Goal: Navigation & Orientation: Find specific page/section

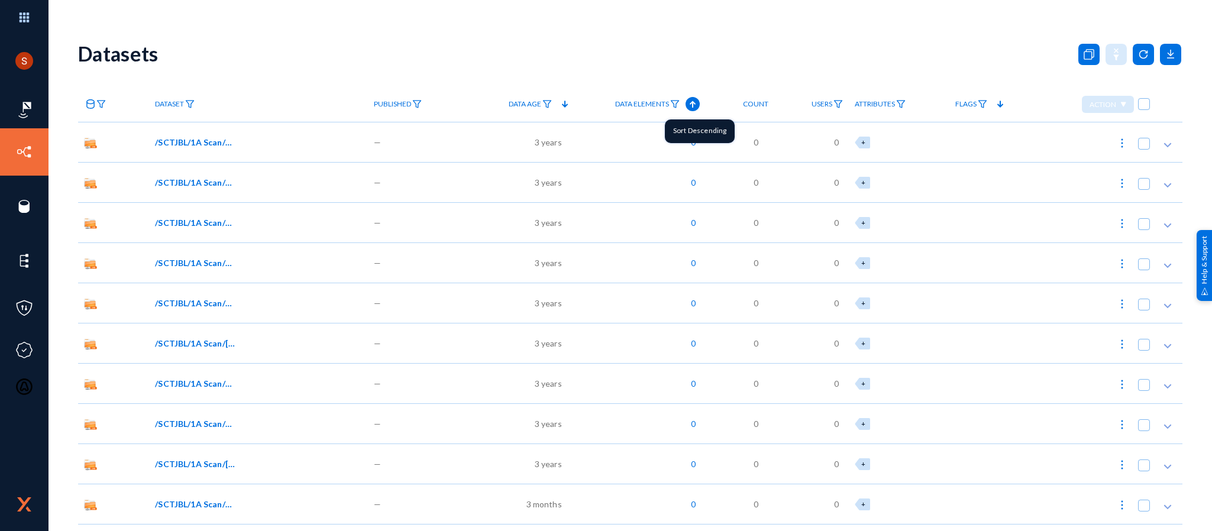
click at [687, 105] on icon at bounding box center [692, 104] width 14 height 14
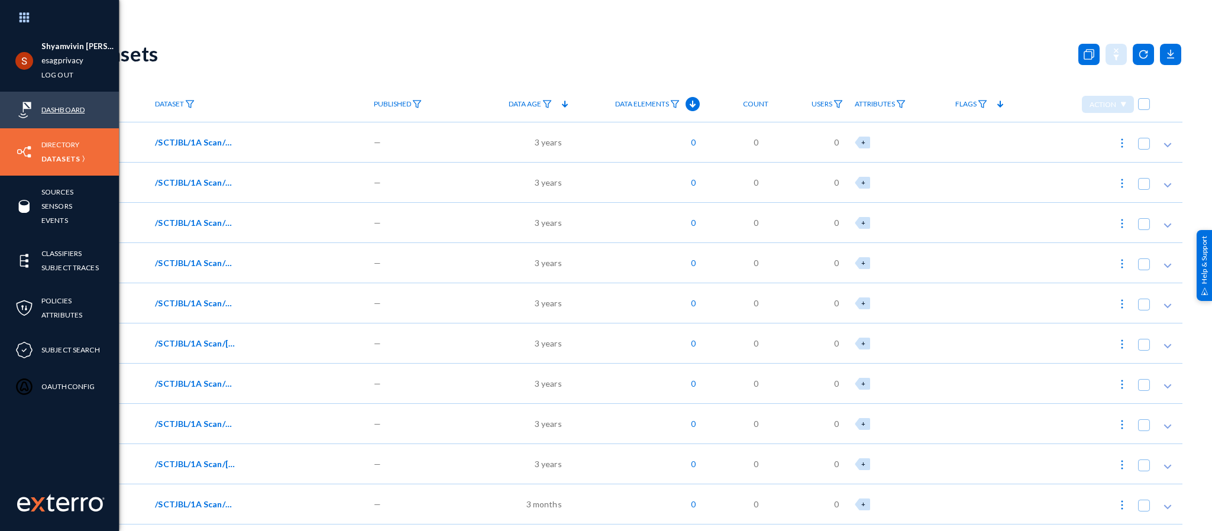
click at [46, 103] on link "Dashboard" at bounding box center [62, 110] width 43 height 14
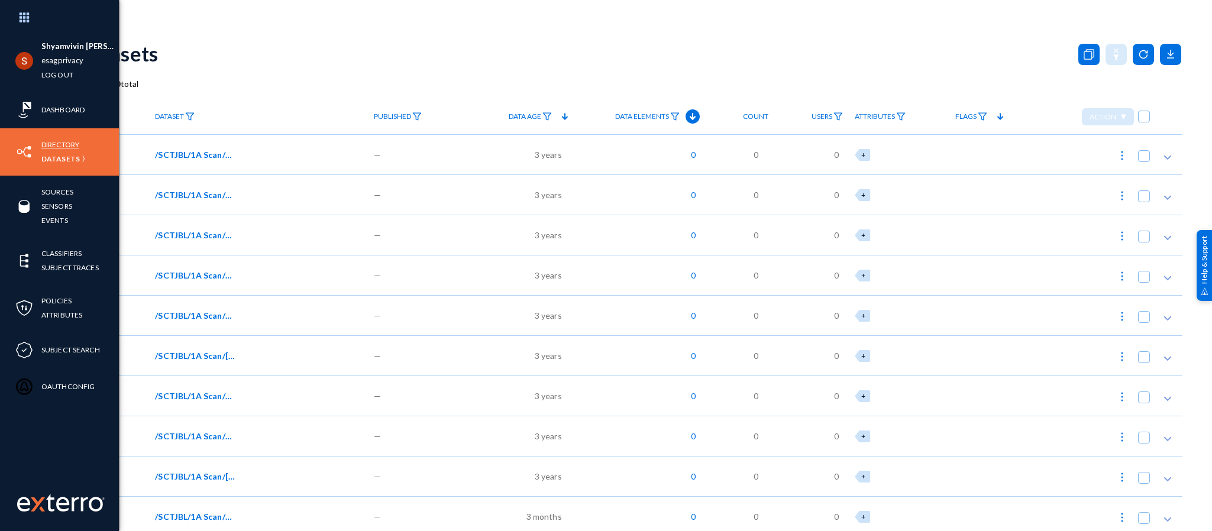
click at [53, 141] on link "Directory" at bounding box center [60, 145] width 38 height 14
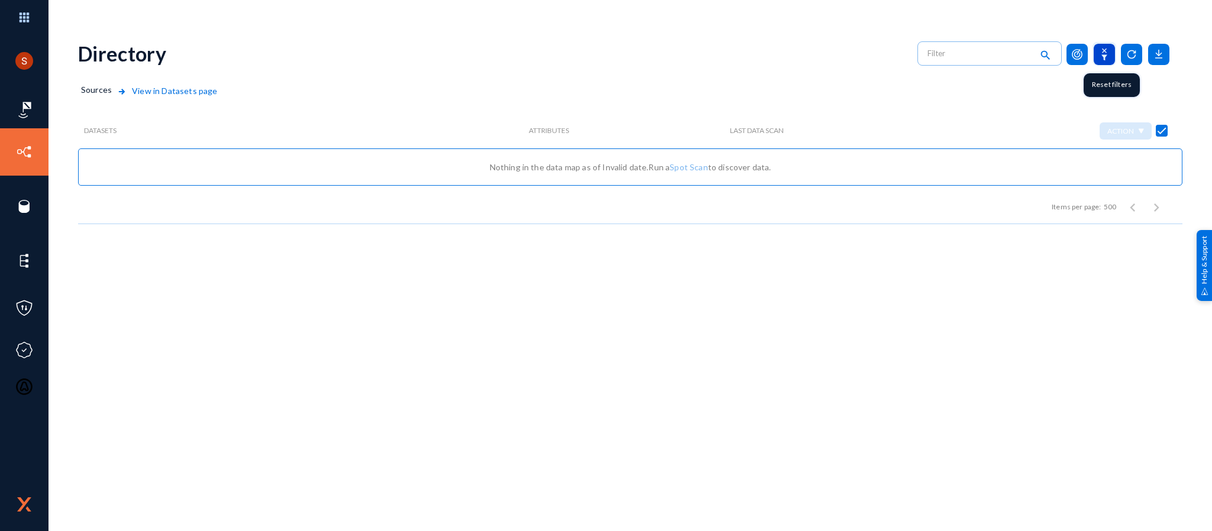
click at [1103, 48] on icon at bounding box center [1103, 54] width 21 height 21
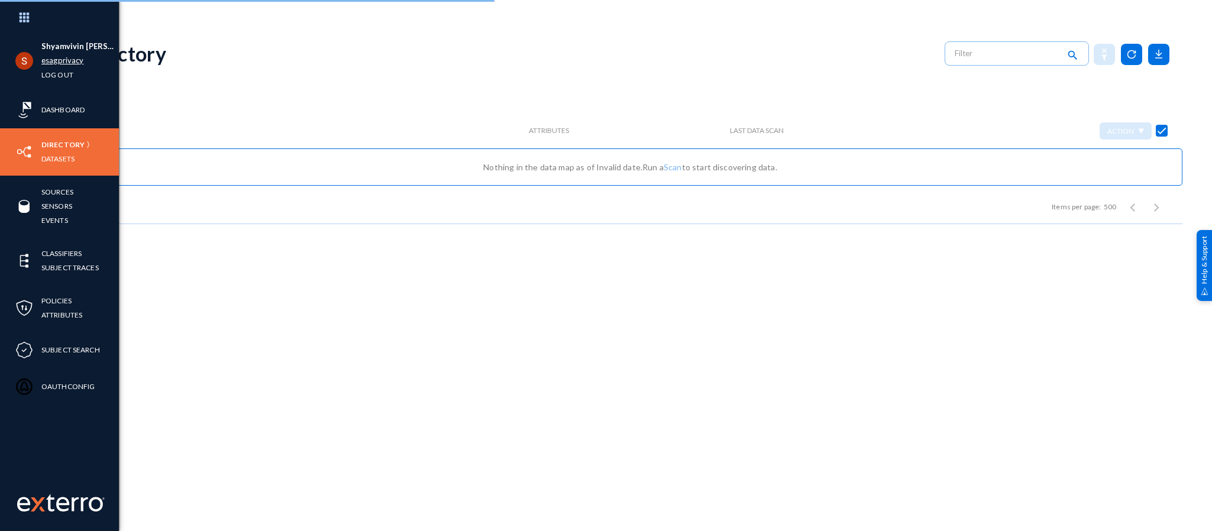
click at [59, 55] on link "esagprivacy" at bounding box center [62, 61] width 42 height 14
click at [57, 57] on link "esagprivacy" at bounding box center [62, 61] width 42 height 14
click at [73, 59] on link "esagprivacy" at bounding box center [62, 61] width 42 height 14
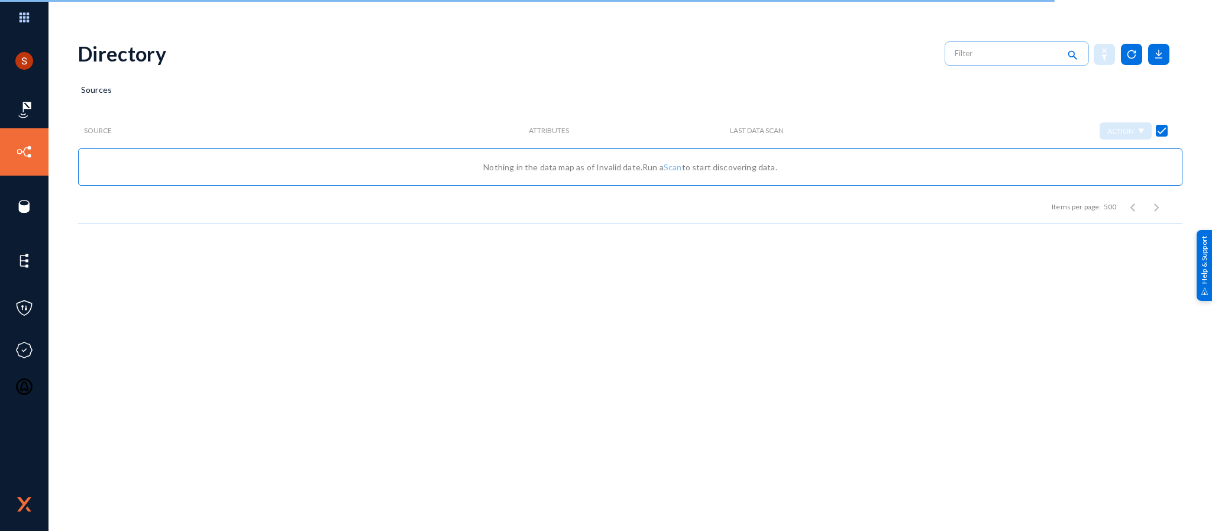
checkbox input "false"
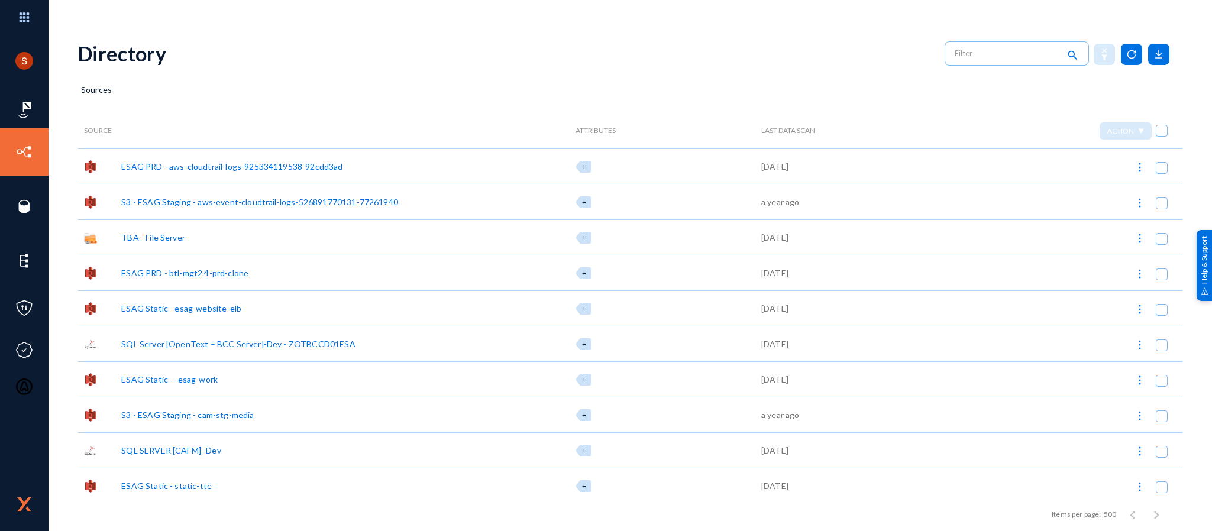
click at [266, 167] on div "ESAG PRD - aws-cloudtrail-logs-925334119538-92cdd3ad" at bounding box center [231, 166] width 221 height 12
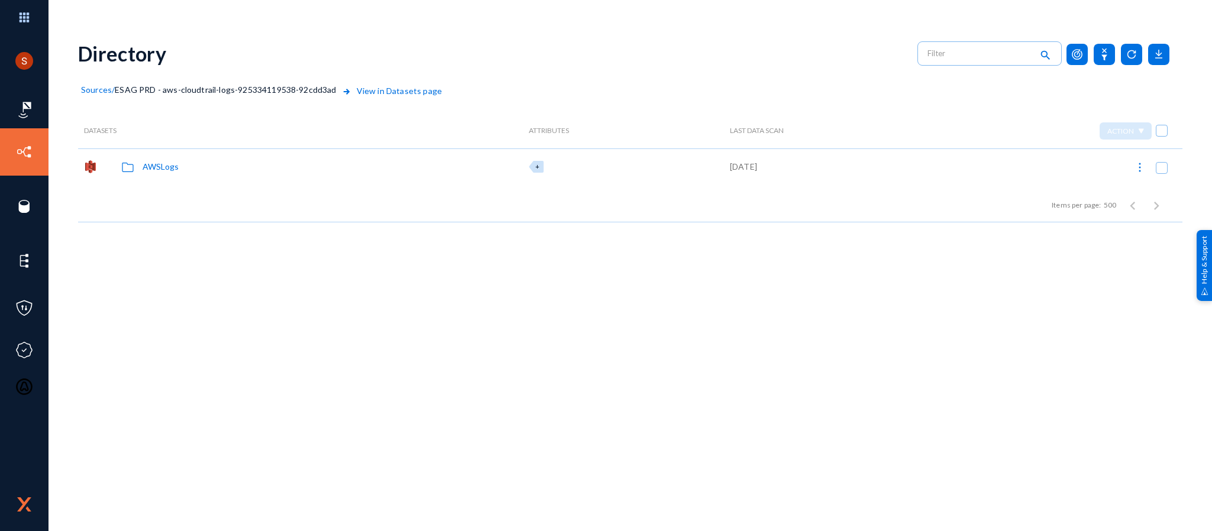
click at [256, 92] on span "ESAG PRD - aws-cloudtrail-logs-925334119538-92cdd3ad" at bounding box center [225, 90] width 221 height 10
click at [101, 90] on span "Sources" at bounding box center [96, 90] width 31 height 10
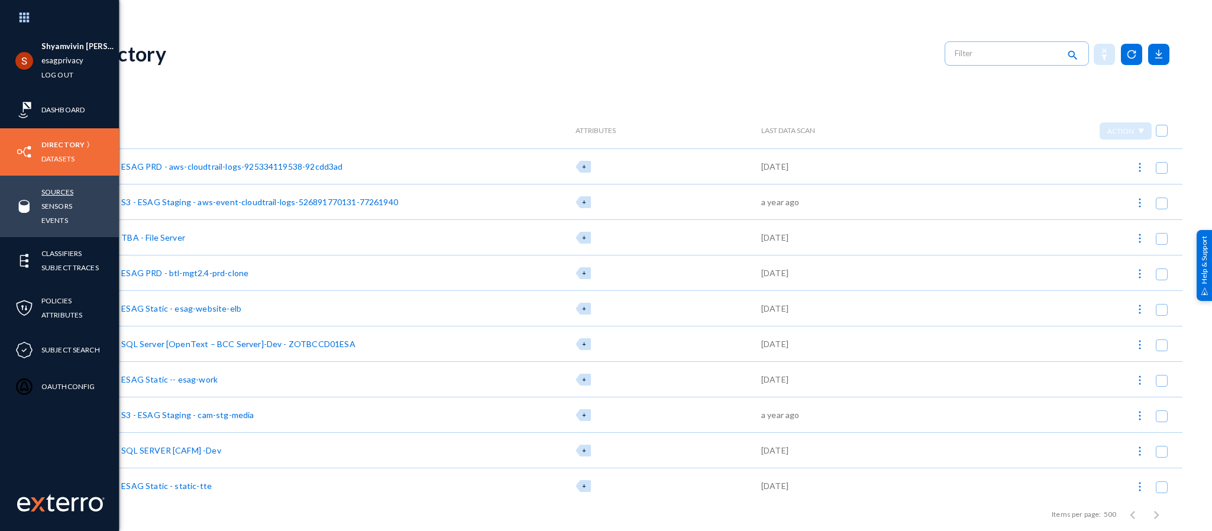
click at [50, 189] on link "Sources" at bounding box center [57, 192] width 32 height 14
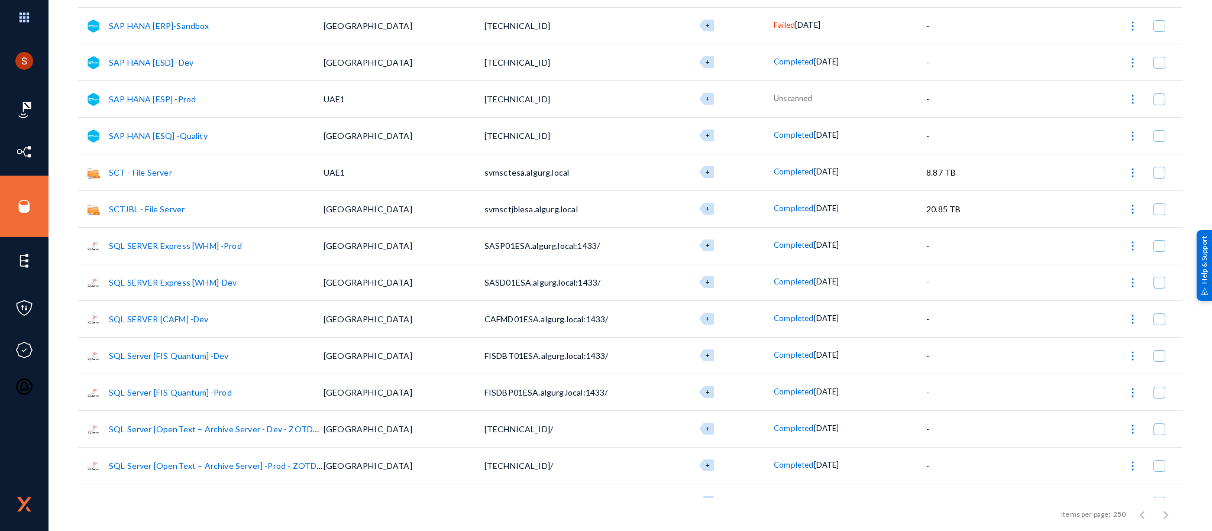
scroll to position [4726, 0]
click at [132, 134] on link "SAP HANA [ESQ] -Quality" at bounding box center [158, 136] width 99 height 10
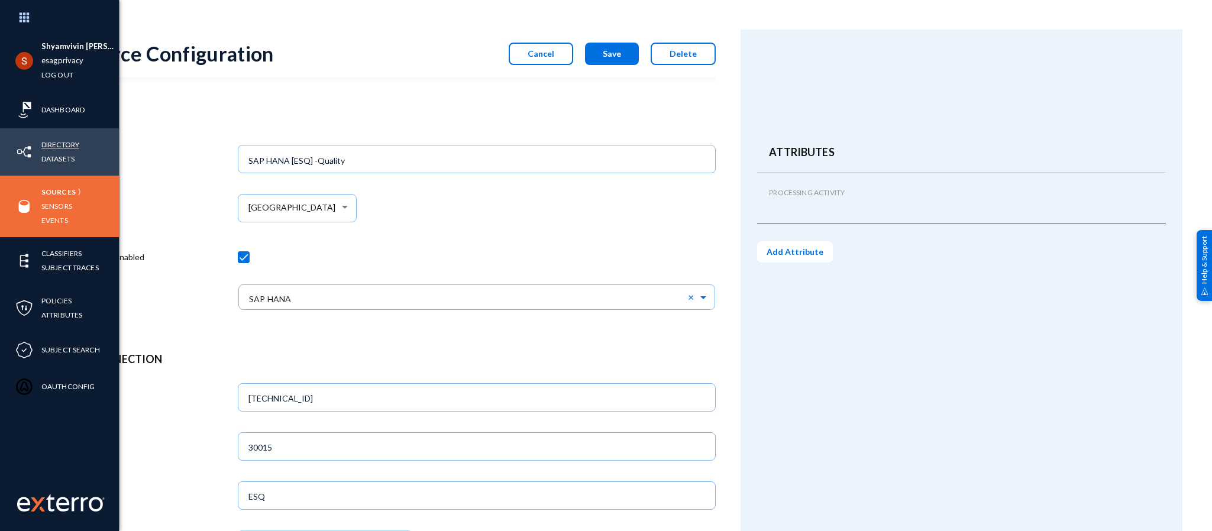
click at [53, 138] on link "Directory" at bounding box center [60, 145] width 38 height 14
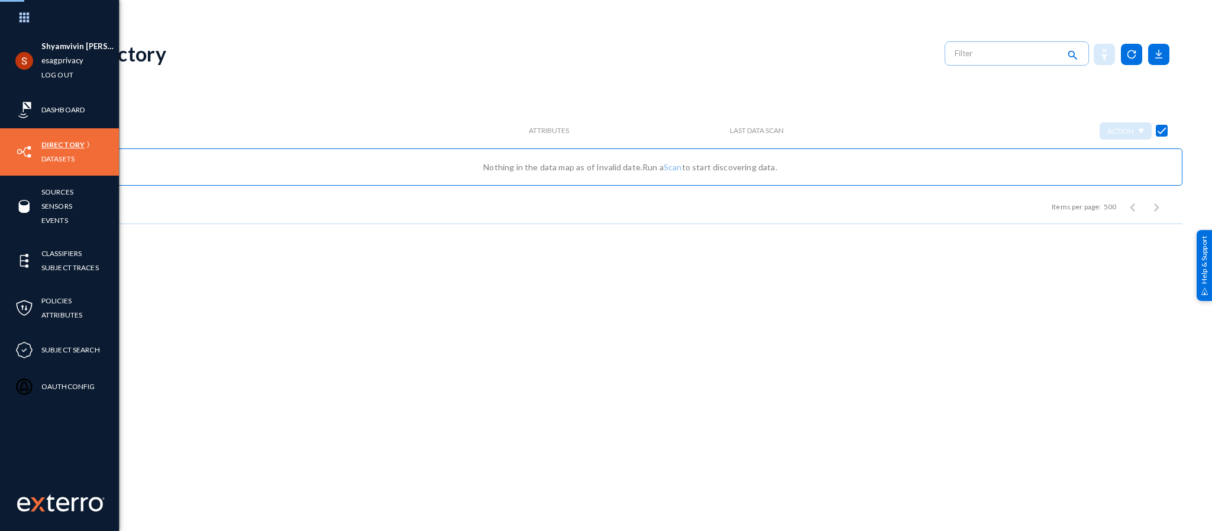
checkbox input "false"
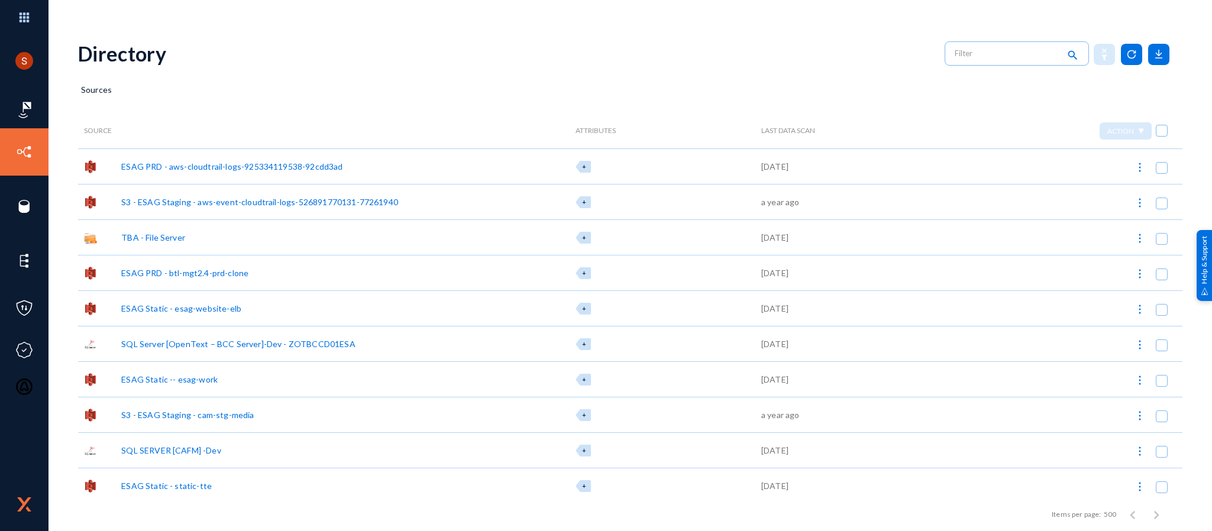
click at [144, 171] on div "ESAG PRD - aws-cloudtrail-logs-925334119538-92cdd3ad" at bounding box center [231, 166] width 221 height 12
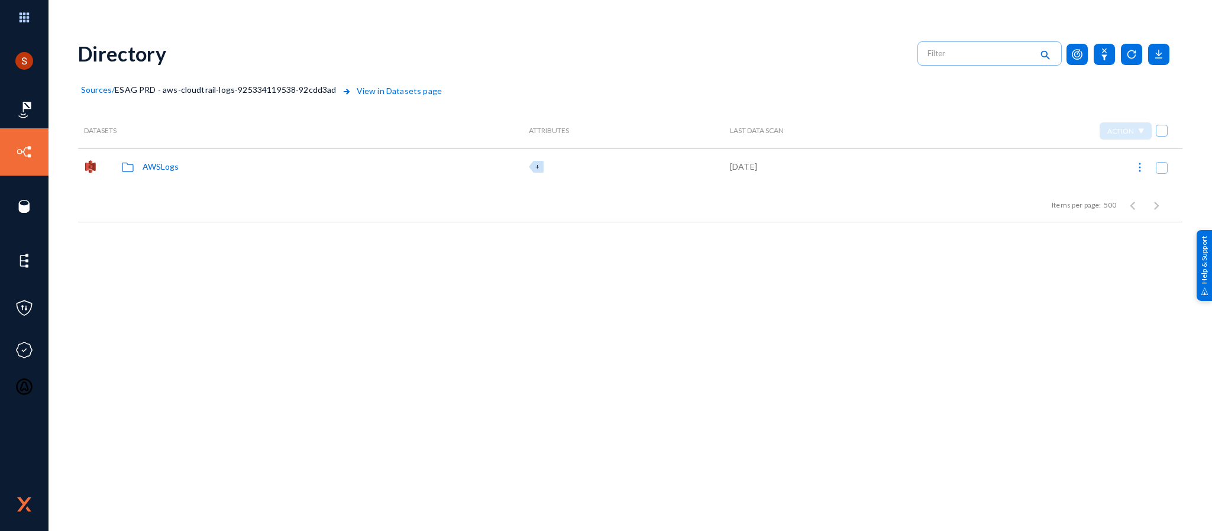
click at [162, 163] on div "AWSLogs" at bounding box center [161, 166] width 37 height 12
click at [289, 88] on span "ESAG PRD - aws-cloudtrail-logs-925334119538-92cdd3ad" at bounding box center [225, 90] width 221 height 10
click at [173, 167] on div "AWSLogs" at bounding box center [161, 166] width 37 height 12
click at [98, 85] on span "Sources" at bounding box center [96, 90] width 31 height 10
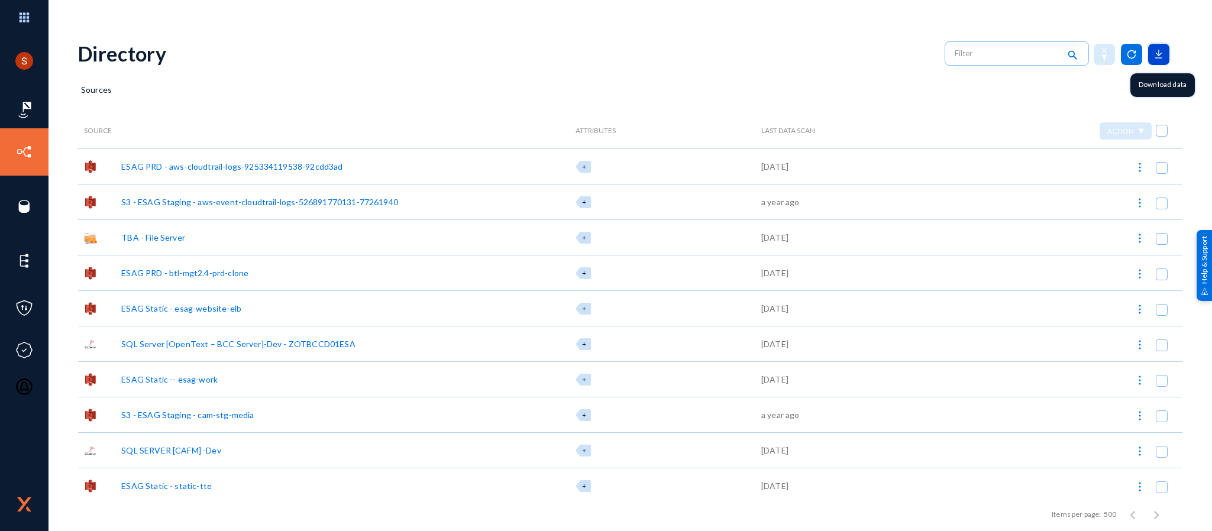
click at [1160, 56] on icon at bounding box center [1158, 54] width 21 height 21
click at [222, 103] on div at bounding box center [606, 265] width 1212 height 531
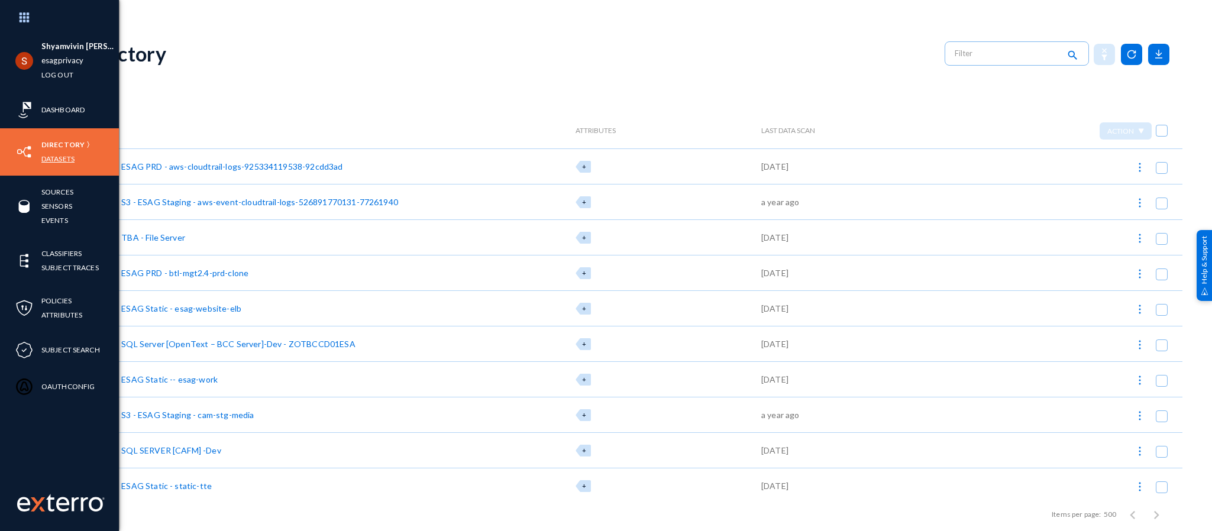
click at [50, 155] on link "Datasets" at bounding box center [57, 159] width 33 height 14
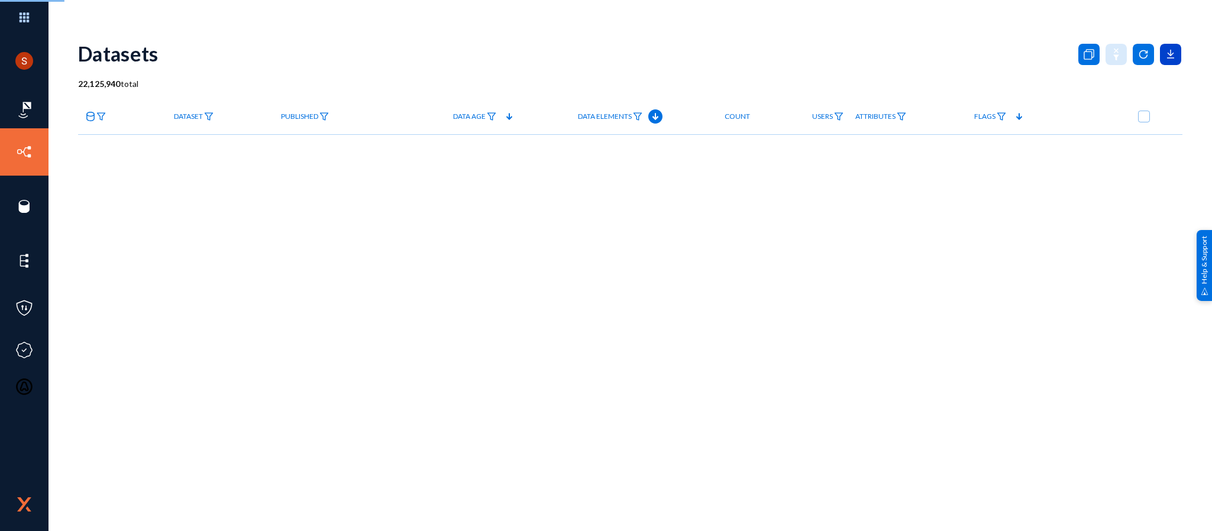
click at [1171, 51] on icon at bounding box center [1170, 54] width 21 height 21
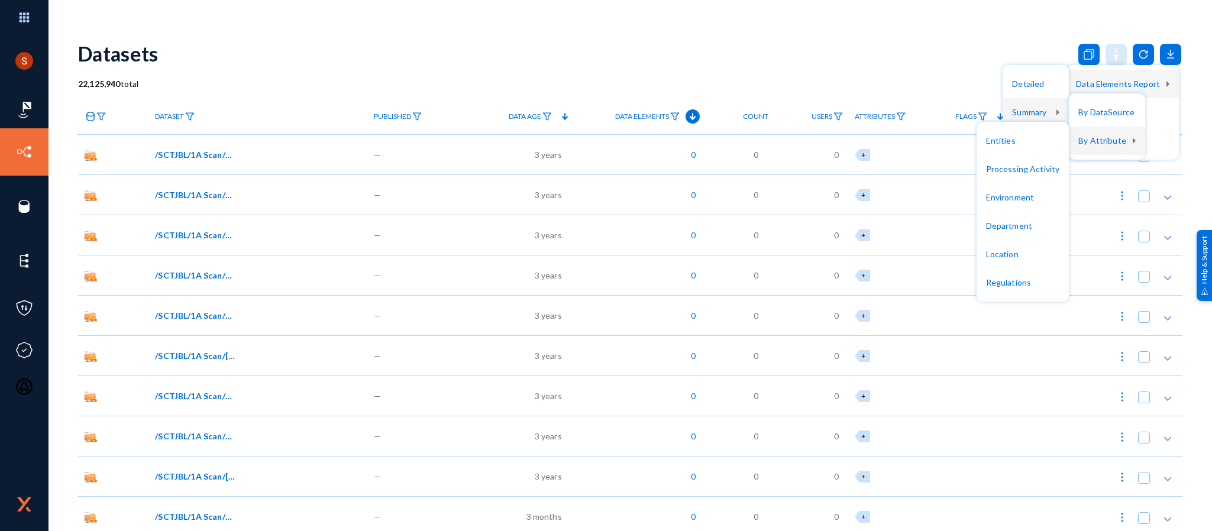
click at [898, 80] on div at bounding box center [606, 265] width 1212 height 531
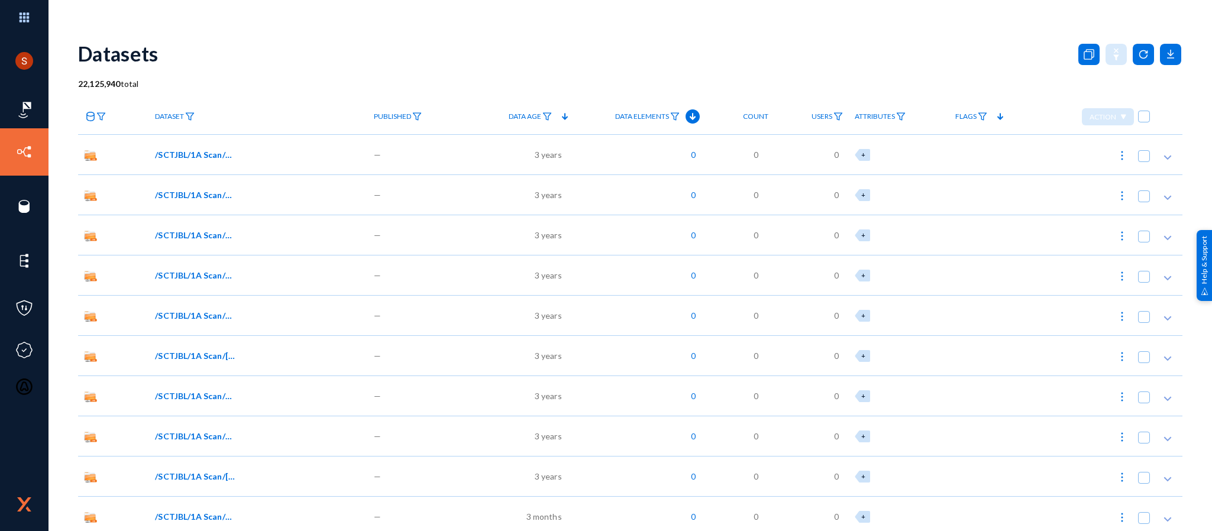
click at [1163, 40] on div "Datasets" at bounding box center [630, 54] width 1104 height 48
click at [1161, 44] on icon at bounding box center [1170, 54] width 21 height 21
click at [935, 71] on div at bounding box center [606, 265] width 1212 height 531
click at [935, 71] on div "Datasets" at bounding box center [630, 54] width 1104 height 48
